Goal: Transaction & Acquisition: Purchase product/service

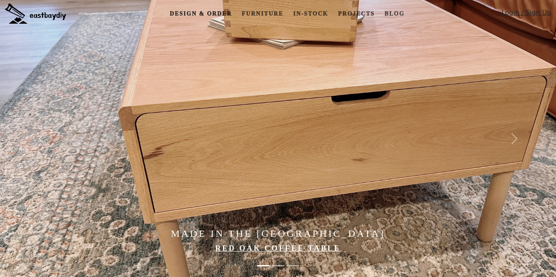
click at [218, 16] on link "Design & Order" at bounding box center [200, 13] width 69 height 15
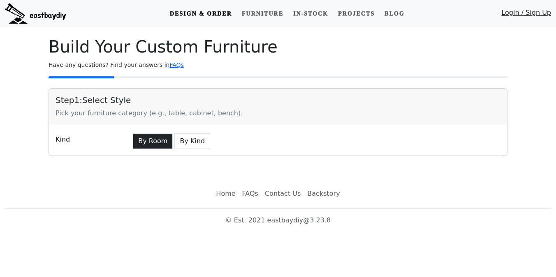
click at [141, 141] on button "By Room" at bounding box center [153, 142] width 40 height 16
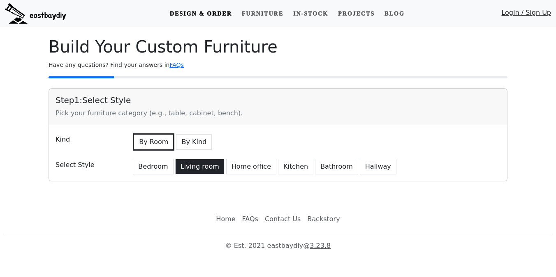
click at [201, 168] on button "Living room" at bounding box center [199, 167] width 49 height 16
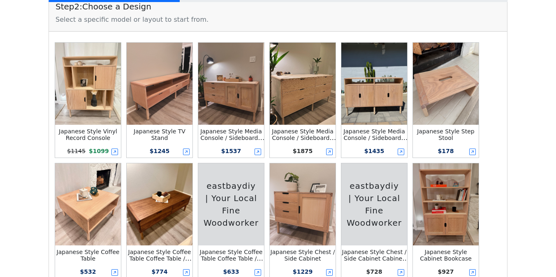
scroll to position [196, 0]
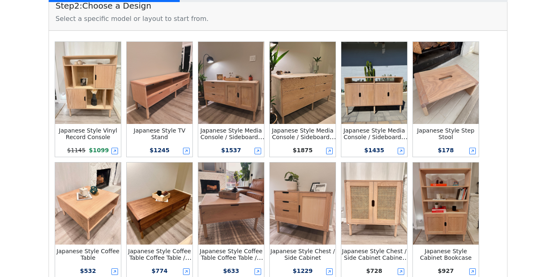
click at [315, 86] on img at bounding box center [303, 83] width 66 height 82
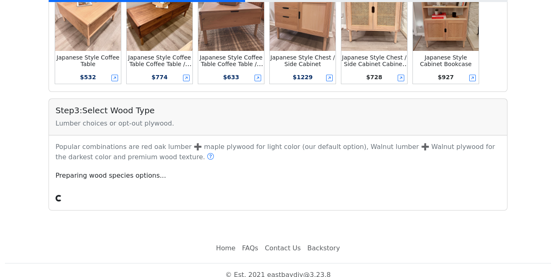
scroll to position [400, 0]
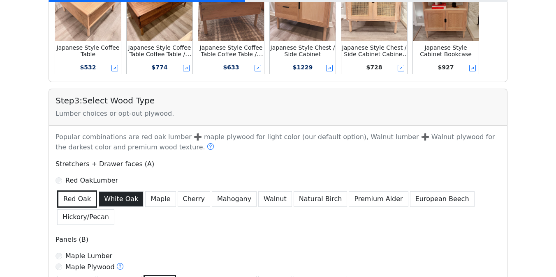
click at [116, 201] on button "White Oak" at bounding box center [121, 200] width 45 height 16
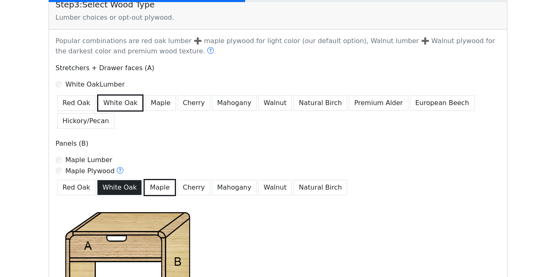
click at [118, 189] on button "White Oak" at bounding box center [119, 188] width 45 height 16
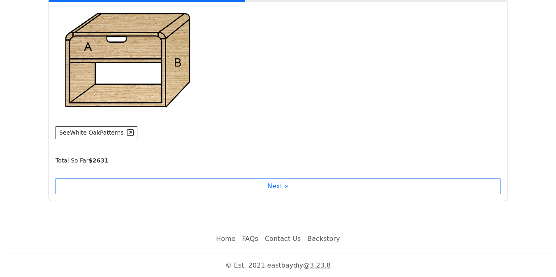
click at [118, 189] on button "Next »" at bounding box center [277, 187] width 445 height 16
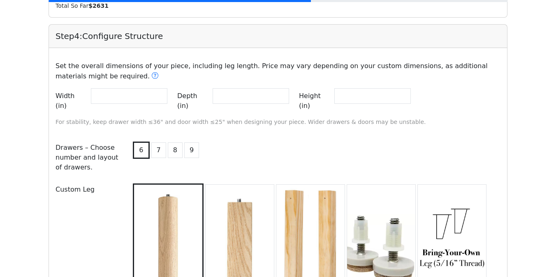
scroll to position [858, 0]
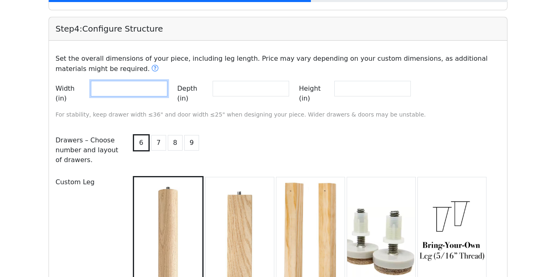
drag, startPoint x: 110, startPoint y: 91, endPoint x: 13, endPoint y: 91, distance: 96.6
type input "**"
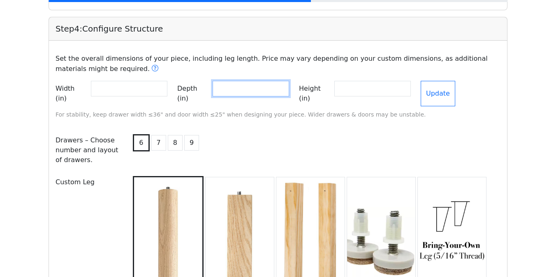
drag, startPoint x: 245, startPoint y: 88, endPoint x: 175, endPoint y: 88, distance: 69.9
click at [175, 88] on div "Width (in) ** Depth (in) ** Height (in) ** Update" at bounding box center [278, 95] width 455 height 29
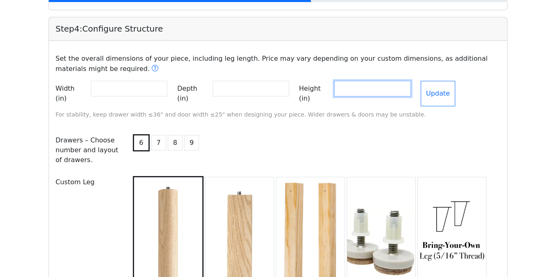
drag, startPoint x: 372, startPoint y: 91, endPoint x: 321, endPoint y: 91, distance: 51.4
click at [321, 91] on div "Height (in) **" at bounding box center [355, 93] width 112 height 25
type input "**"
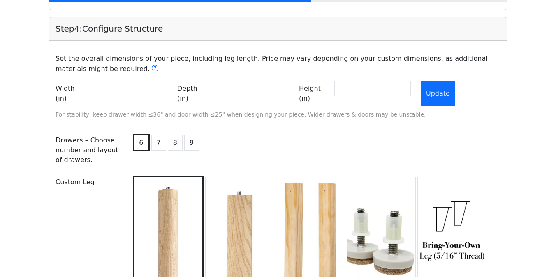
click at [455, 92] on button "Update" at bounding box center [437, 93] width 35 height 25
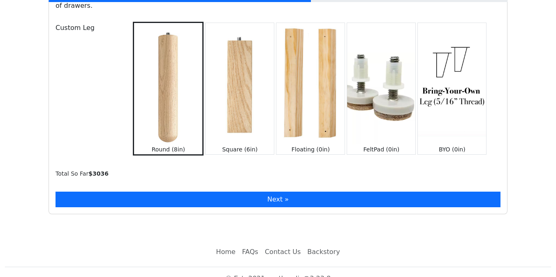
click at [184, 192] on button "Next »" at bounding box center [277, 200] width 445 height 16
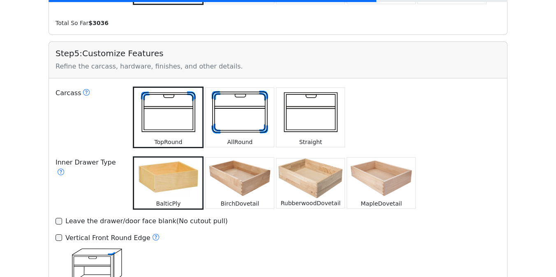
scroll to position [1168, 0]
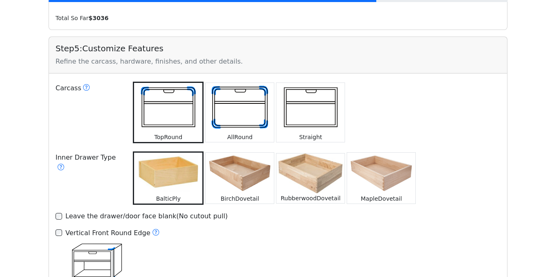
click at [255, 168] on img at bounding box center [240, 173] width 68 height 41
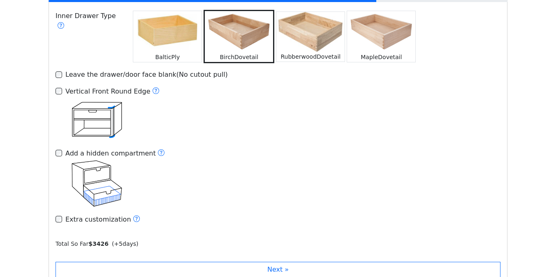
scroll to position [1308, 0]
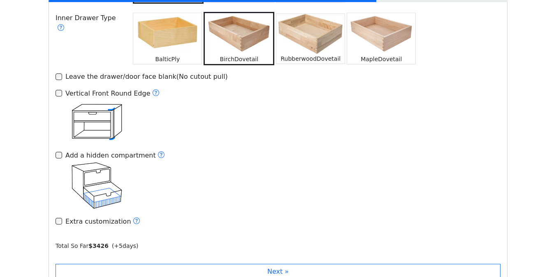
click at [170, 30] on img at bounding box center [167, 33] width 68 height 41
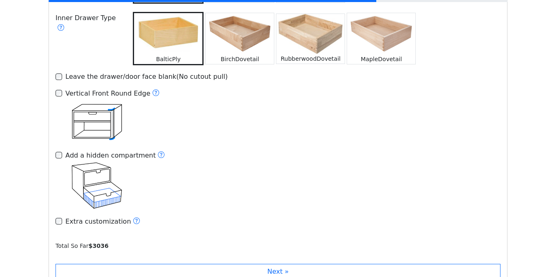
click at [229, 33] on img at bounding box center [240, 33] width 68 height 41
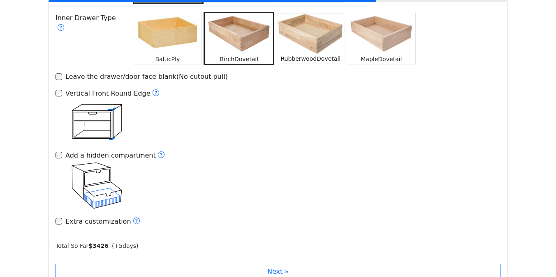
click at [179, 44] on img at bounding box center [167, 33] width 68 height 41
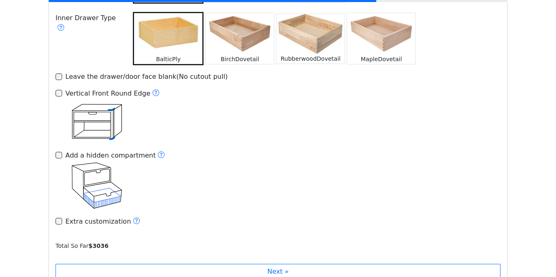
click at [220, 54] on div "BirchDovetail" at bounding box center [240, 59] width 68 height 10
